Goal: Task Accomplishment & Management: Complete application form

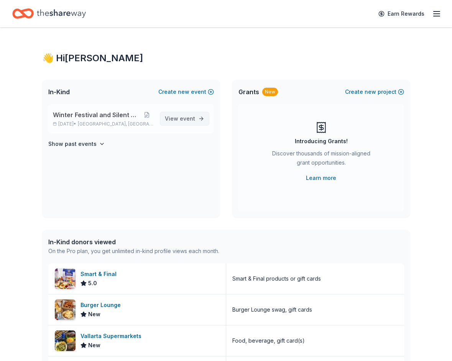
click at [187, 120] on span "event" at bounding box center [187, 118] width 15 height 7
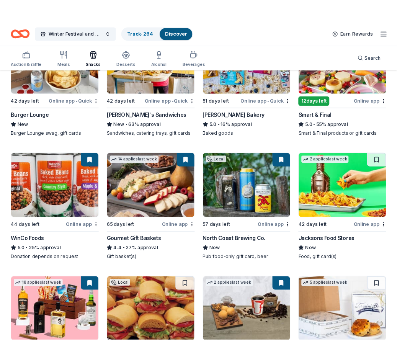
scroll to position [133, 0]
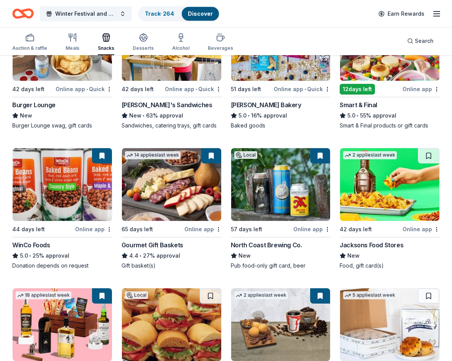
click at [167, 185] on img at bounding box center [171, 184] width 99 height 73
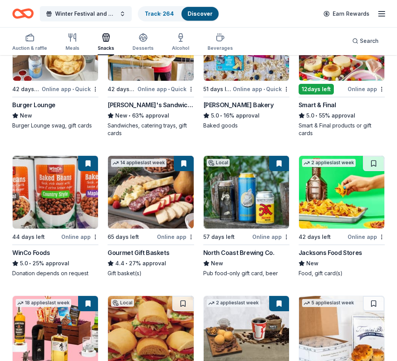
click at [252, 194] on img at bounding box center [246, 192] width 85 height 73
click at [329, 195] on img at bounding box center [341, 192] width 85 height 73
click at [381, 228] on html "Winter Festival and Silent Auction Track · 264 Discover Earn Rewards Auction & …" at bounding box center [198, 47] width 397 height 361
click at [363, 249] on div "Not interested" at bounding box center [357, 251] width 51 height 14
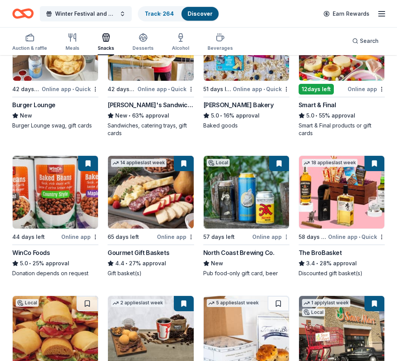
click at [288, 228] on html "Winter Festival and Silent Auction Track · 264 Discover Earn Rewards Auction & …" at bounding box center [198, 47] width 397 height 361
click at [274, 248] on div "Not interested" at bounding box center [262, 251] width 51 height 14
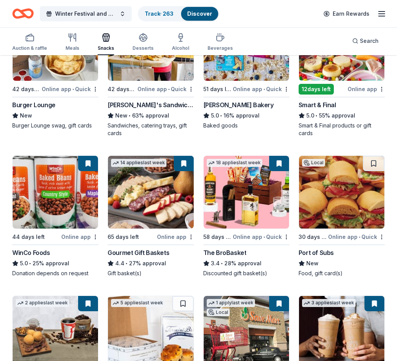
click at [274, 248] on div "The BroBasket" at bounding box center [246, 252] width 86 height 9
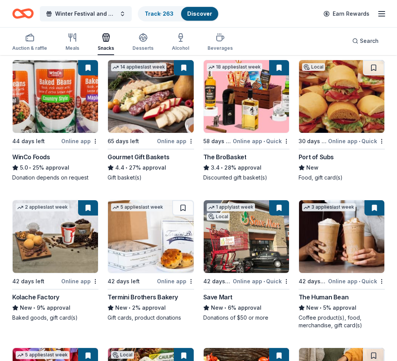
scroll to position [230, 0]
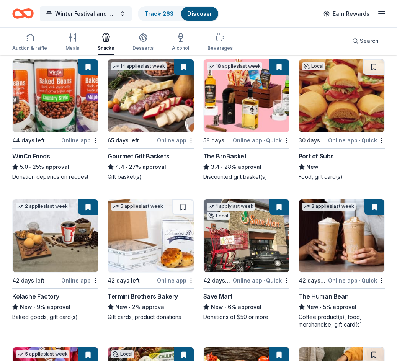
click at [251, 238] on img at bounding box center [246, 236] width 85 height 73
click at [62, 234] on img at bounding box center [55, 236] width 85 height 73
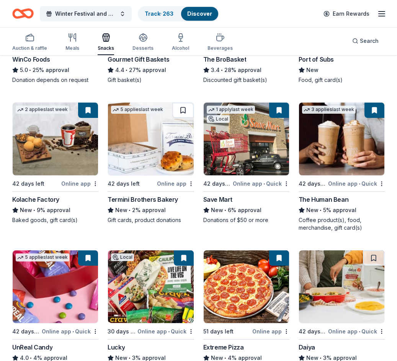
scroll to position [331, 0]
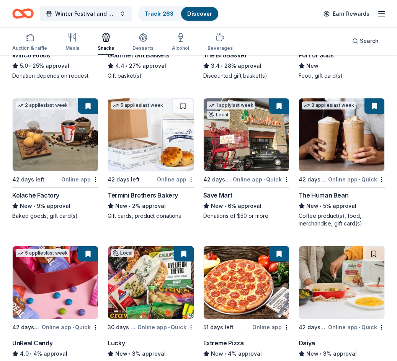
click at [144, 147] on img at bounding box center [150, 134] width 85 height 73
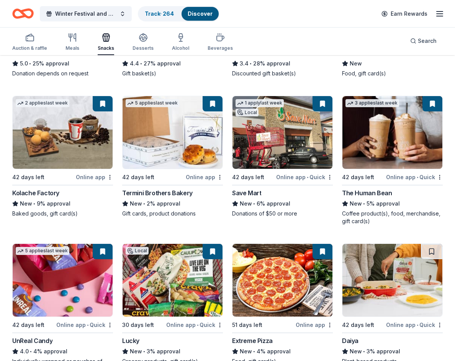
scroll to position [325, 0]
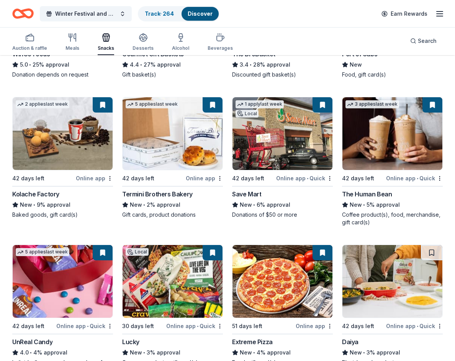
click at [381, 146] on img at bounding box center [393, 133] width 100 height 73
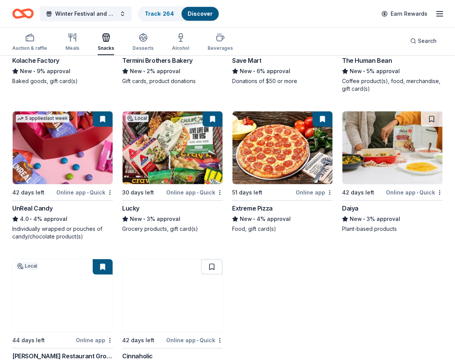
scroll to position [463, 0]
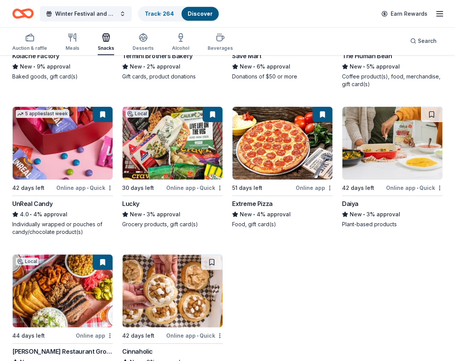
click at [51, 153] on img at bounding box center [63, 143] width 100 height 73
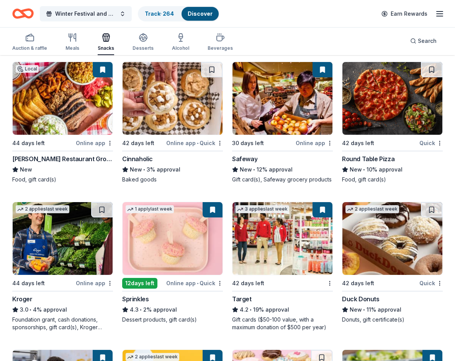
scroll to position [656, 0]
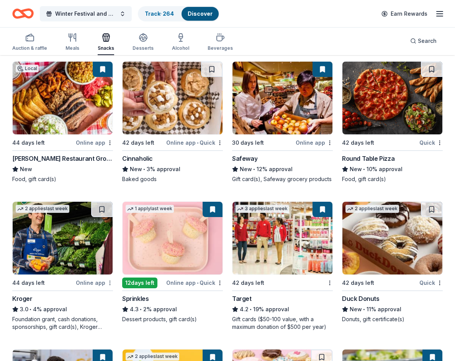
click at [86, 296] on div "Not interested" at bounding box center [85, 296] width 51 height 14
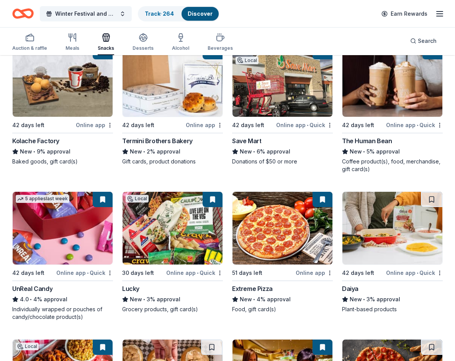
scroll to position [372, 0]
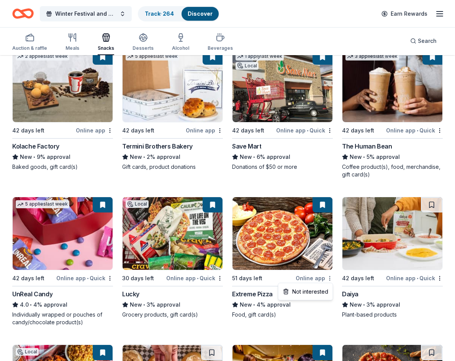
click at [308, 292] on div "Not interested" at bounding box center [305, 292] width 51 height 14
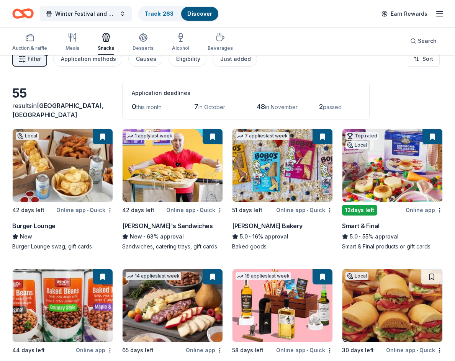
scroll to position [0, 0]
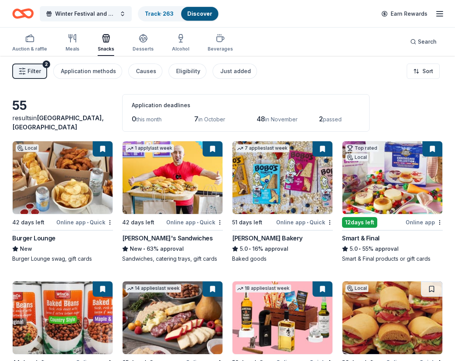
click at [104, 151] on button at bounding box center [103, 148] width 20 height 15
click at [110, 223] on html "Winter Festival and Silent Auction Track · 263 Discover Earn Rewards Auction & …" at bounding box center [227, 180] width 455 height 361
click at [109, 120] on html "Winter Festival and Silent Auction Track · 263 Discover Earn Rewards Auction & …" at bounding box center [227, 180] width 455 height 361
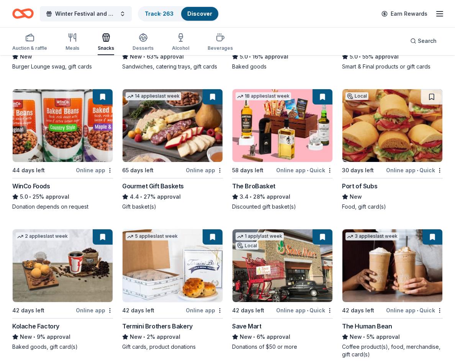
scroll to position [192, 0]
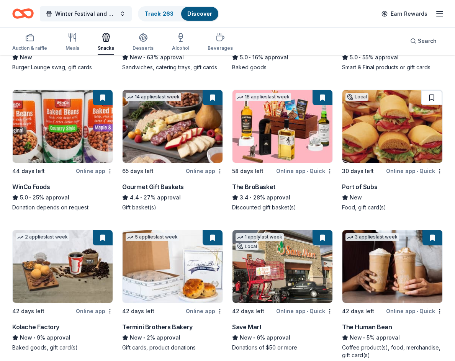
click at [381, 90] on button at bounding box center [431, 97] width 21 height 15
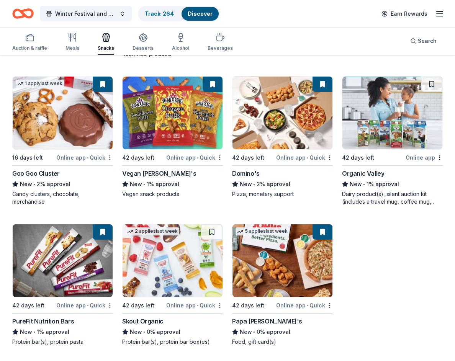
scroll to position [1513, 0]
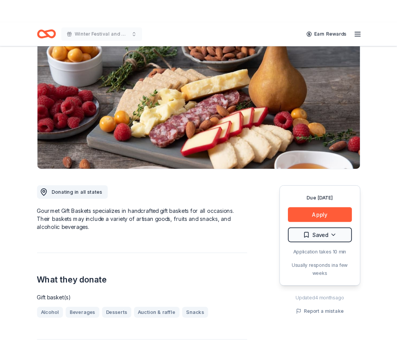
scroll to position [35, 0]
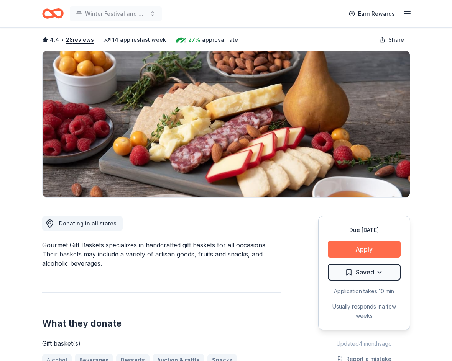
click at [363, 249] on button "Apply" at bounding box center [364, 249] width 73 height 17
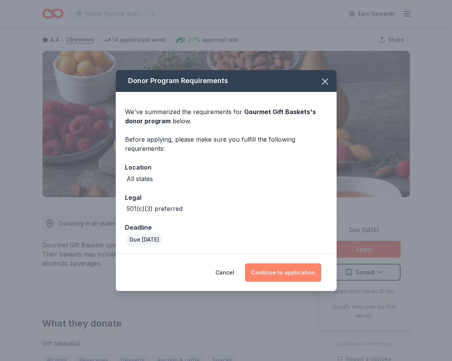
click at [281, 272] on button "Continue to application" at bounding box center [283, 273] width 76 height 18
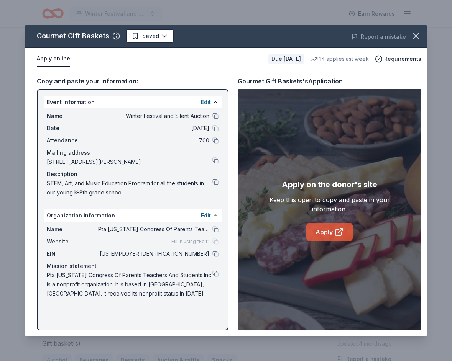
click at [329, 230] on link "Apply" at bounding box center [329, 232] width 46 height 18
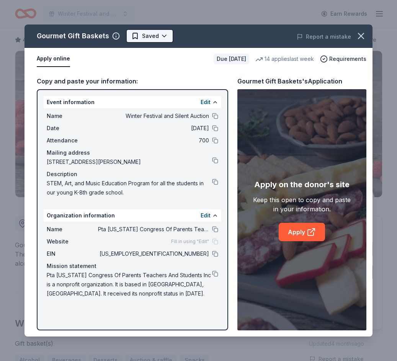
click at [162, 36] on html "Winter Festival and Silent Auction Earn Rewards Due in 65 days Share Gourmet Gi…" at bounding box center [198, 145] width 397 height 361
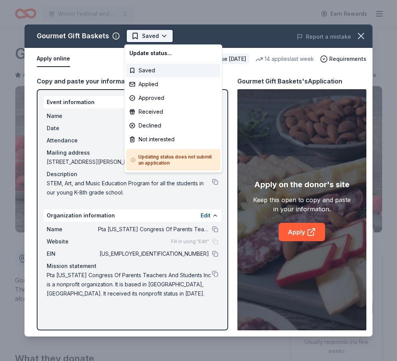
scroll to position [0, 0]
click at [149, 85] on div "Applied" at bounding box center [173, 84] width 94 height 14
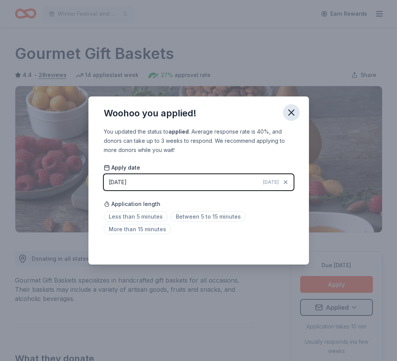
click at [292, 110] on icon "button" at bounding box center [291, 112] width 11 height 11
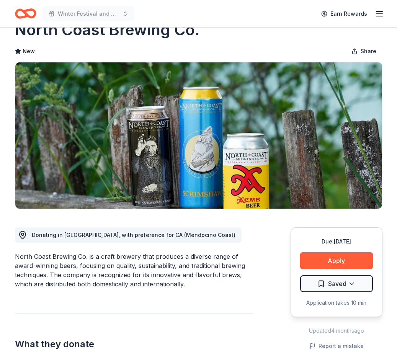
scroll to position [22, 0]
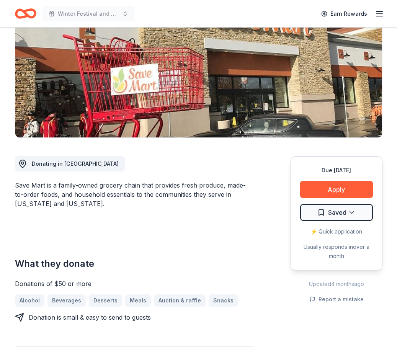
scroll to position [96, 0]
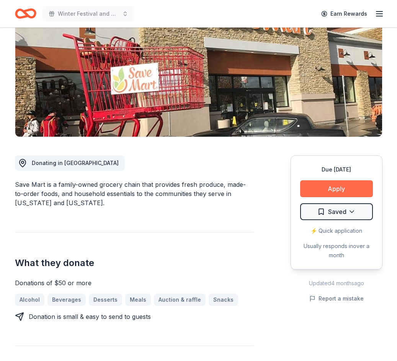
click at [334, 188] on button "Apply" at bounding box center [336, 189] width 73 height 17
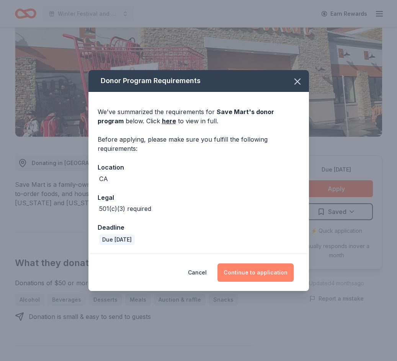
click at [250, 269] on button "Continue to application" at bounding box center [256, 273] width 76 height 18
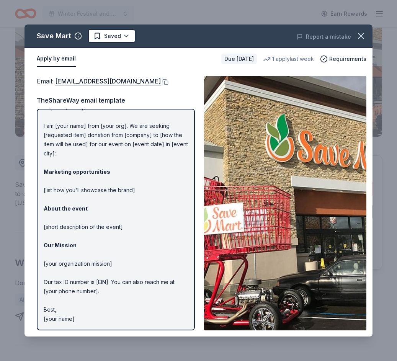
scroll to position [0, 0]
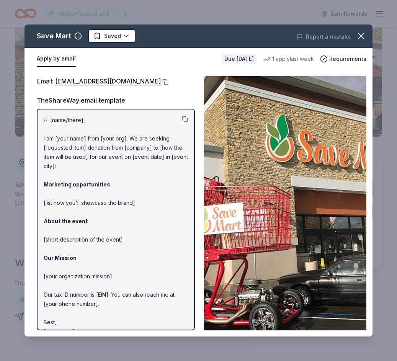
click at [50, 58] on button "Apply by email" at bounding box center [56, 59] width 39 height 16
click at [94, 82] on link "giving@SaveMart.com" at bounding box center [108, 81] width 106 height 10
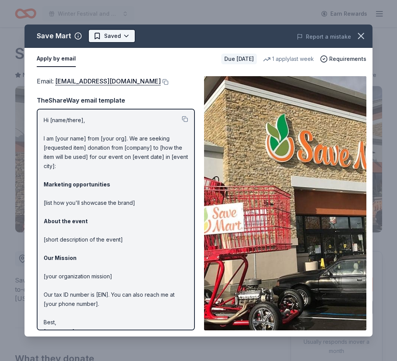
click at [125, 36] on html "Winter Festival and Silent Auction Earn Rewards Due in 42 days Share Save Mart …" at bounding box center [198, 180] width 397 height 361
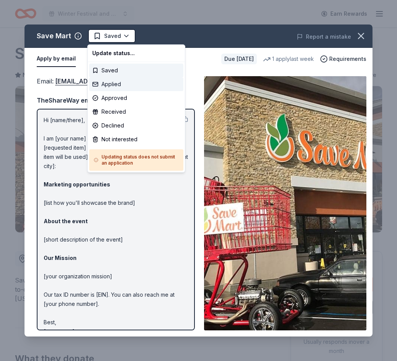
click at [117, 85] on div "Applied" at bounding box center [136, 84] width 94 height 14
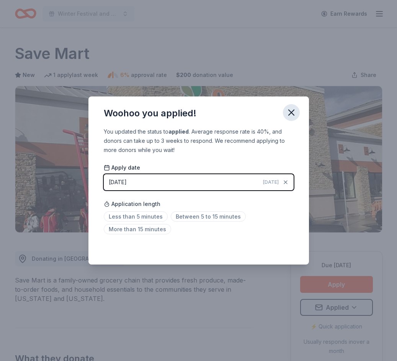
click at [292, 113] on icon "button" at bounding box center [291, 112] width 5 height 5
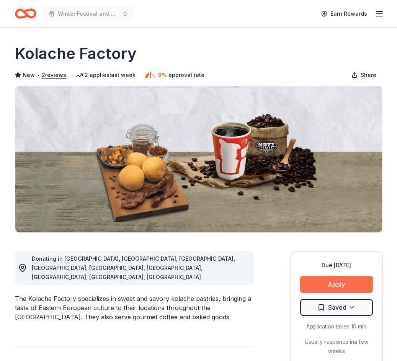
click at [335, 284] on button "Apply" at bounding box center [336, 284] width 73 height 17
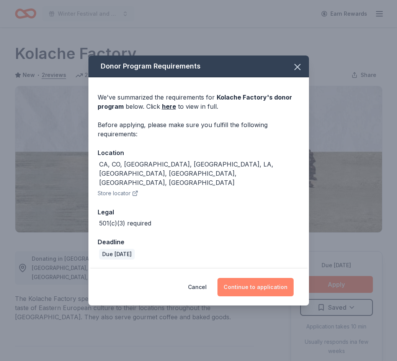
click at [256, 278] on button "Continue to application" at bounding box center [256, 287] width 76 height 18
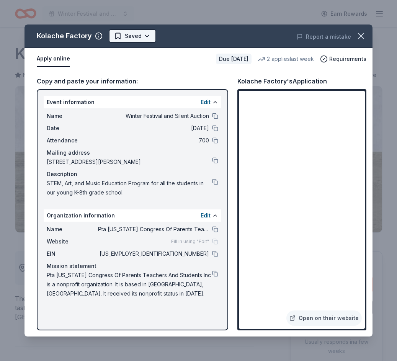
click at [147, 33] on html "Winter Festival and Silent Auction Earn Rewards Due in 42 days Share Kolache Fa…" at bounding box center [198, 180] width 397 height 361
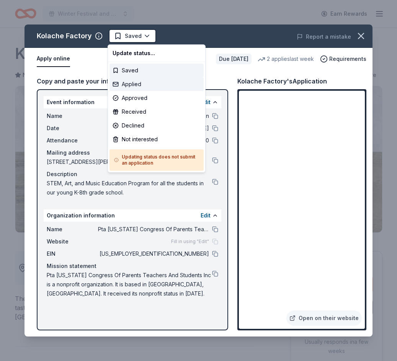
click at [148, 85] on div "Applied" at bounding box center [157, 84] width 94 height 14
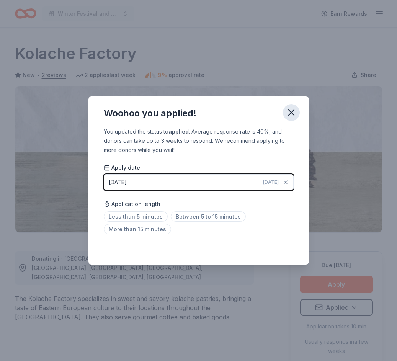
click at [294, 112] on icon "button" at bounding box center [291, 112] width 11 height 11
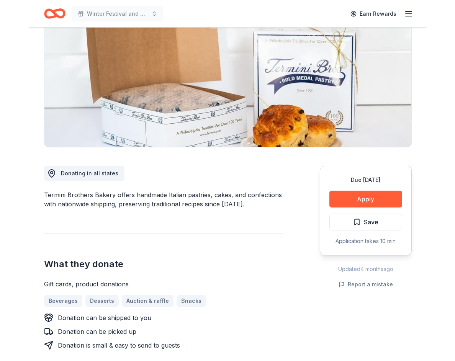
scroll to position [104, 0]
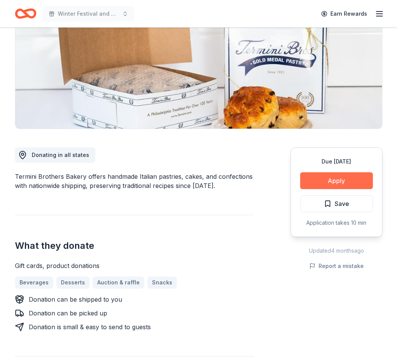
click at [334, 179] on button "Apply" at bounding box center [336, 180] width 73 height 17
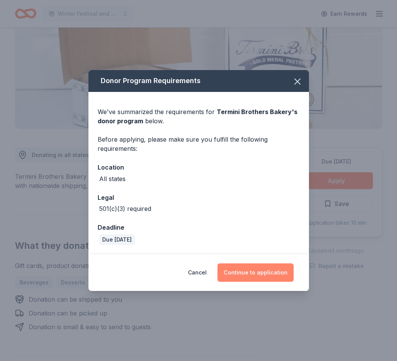
click at [254, 272] on button "Continue to application" at bounding box center [256, 273] width 76 height 18
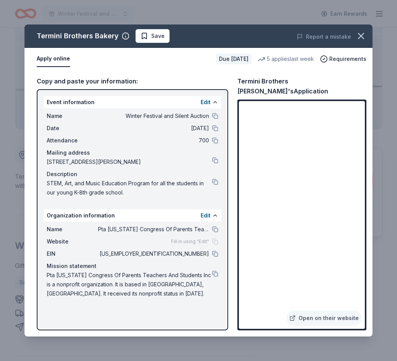
click at [3, 110] on div "Termini Brothers Bakery Save Report a mistake Apply online Due [DATE] 5 applies…" at bounding box center [198, 180] width 397 height 361
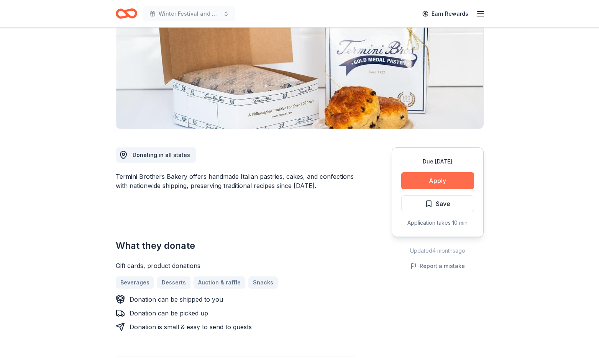
click at [397, 183] on button "Apply" at bounding box center [437, 180] width 73 height 17
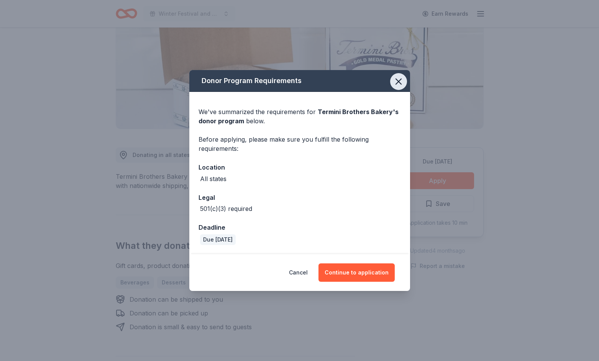
click at [397, 79] on icon "button" at bounding box center [398, 81] width 11 height 11
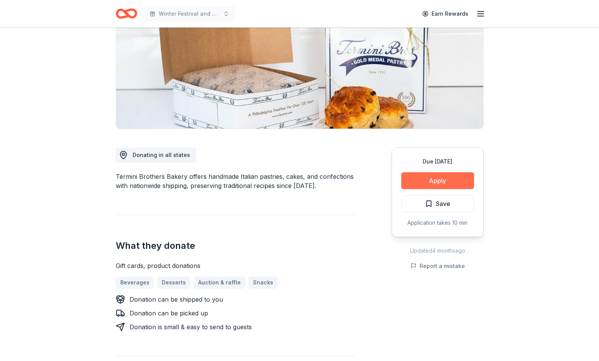
click at [397, 177] on button "Apply" at bounding box center [437, 180] width 73 height 17
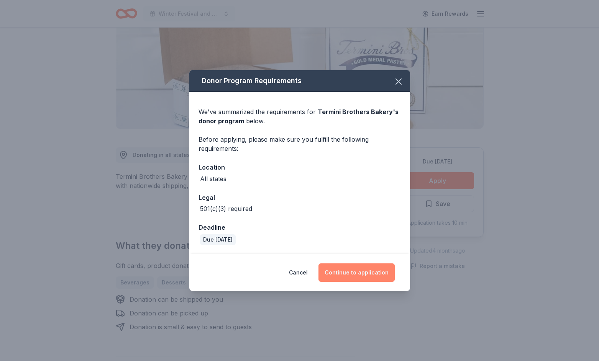
click at [352, 275] on button "Continue to application" at bounding box center [356, 273] width 76 height 18
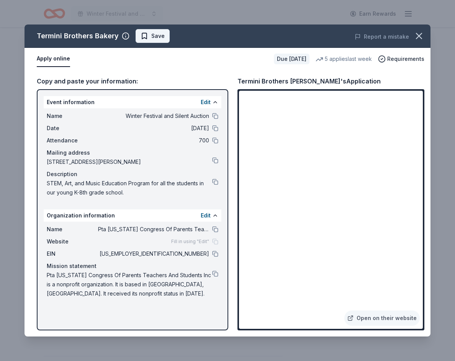
click at [154, 38] on span "Save" at bounding box center [157, 35] width 13 height 9
click at [171, 37] on html "Winter Festival and Silent Auction Earn Rewards Due in 42 days Share Termini Br…" at bounding box center [227, 180] width 455 height 361
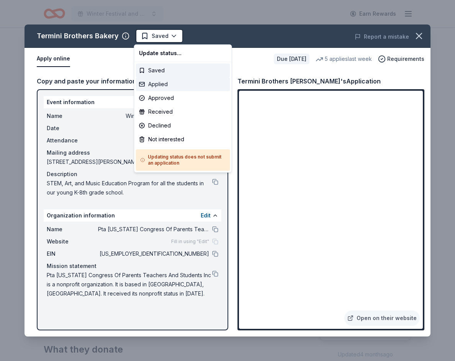
click at [166, 86] on div "Applied" at bounding box center [183, 84] width 94 height 14
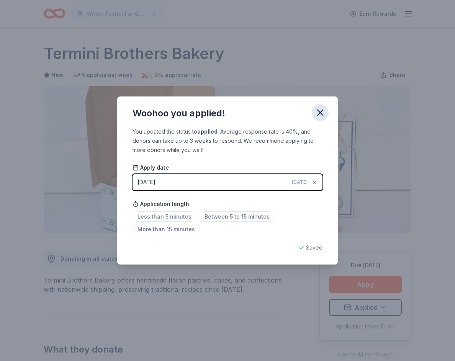
click at [320, 113] on icon "button" at bounding box center [320, 112] width 5 height 5
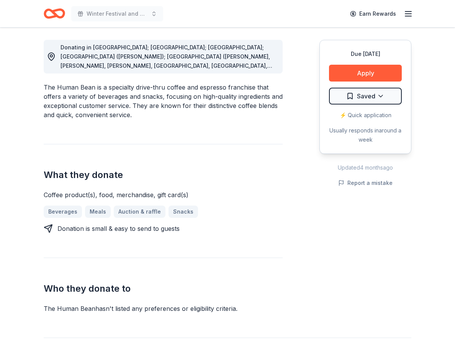
scroll to position [218, 0]
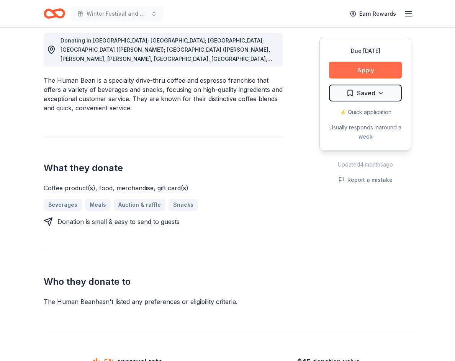
click at [382, 66] on button "Apply" at bounding box center [365, 70] width 73 height 17
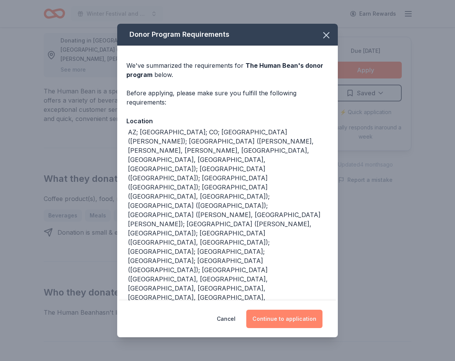
click at [280, 310] on button "Continue to application" at bounding box center [284, 319] width 76 height 18
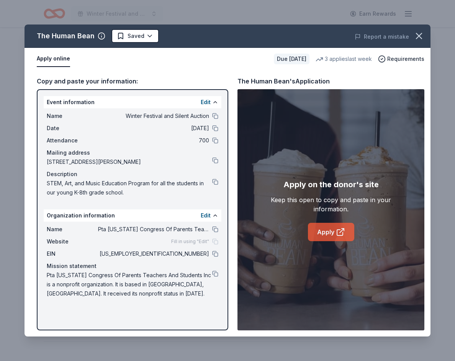
click at [327, 232] on link "Apply" at bounding box center [331, 232] width 46 height 18
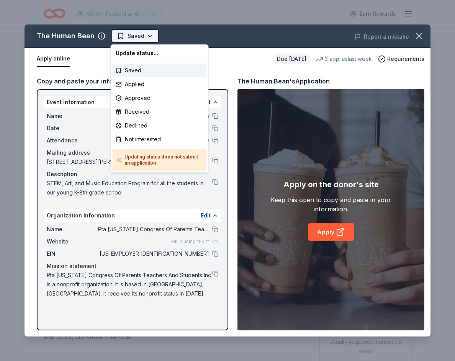
scroll to position [0, 0]
click at [144, 87] on div "Applied" at bounding box center [160, 84] width 94 height 14
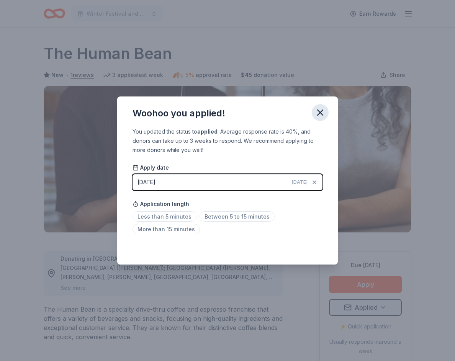
click at [320, 112] on icon "button" at bounding box center [320, 112] width 11 height 11
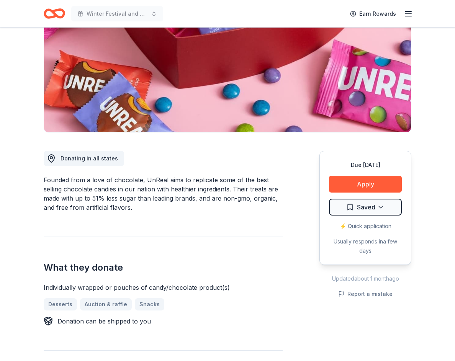
scroll to position [113, 0]
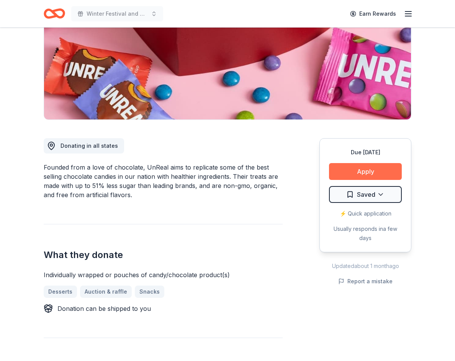
click at [375, 169] on button "Apply" at bounding box center [365, 171] width 73 height 17
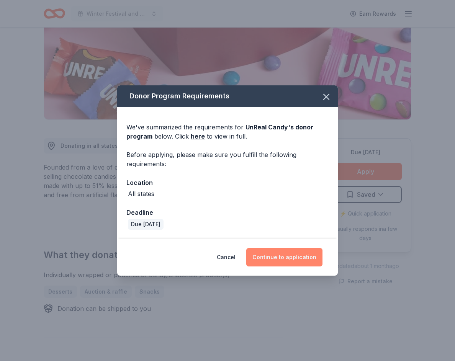
click at [277, 260] on button "Continue to application" at bounding box center [284, 257] width 76 height 18
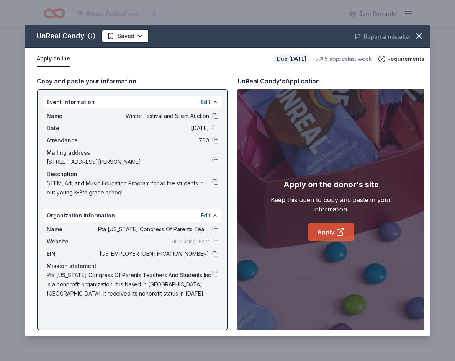
click at [326, 235] on link "Apply" at bounding box center [331, 232] width 46 height 18
click at [420, 34] on icon "button" at bounding box center [419, 35] width 5 height 5
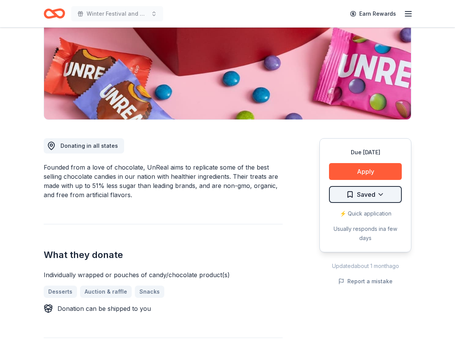
click at [381, 194] on html "Winter Festival and Silent Auction Earn Rewards Due [DATE] Share UnReal Candy 4…" at bounding box center [227, 67] width 455 height 361
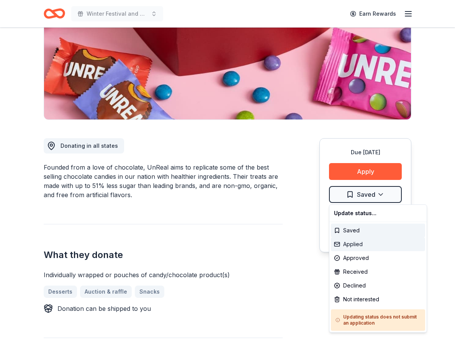
click at [365, 245] on div "Applied" at bounding box center [378, 245] width 94 height 14
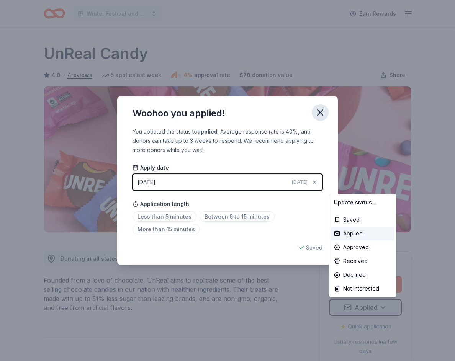
click at [320, 111] on html "Winter Festival and Silent Auction Earn Rewards Due [DATE] Share UnReal Candy 4…" at bounding box center [227, 180] width 455 height 361
